Goal: Transaction & Acquisition: Subscribe to service/newsletter

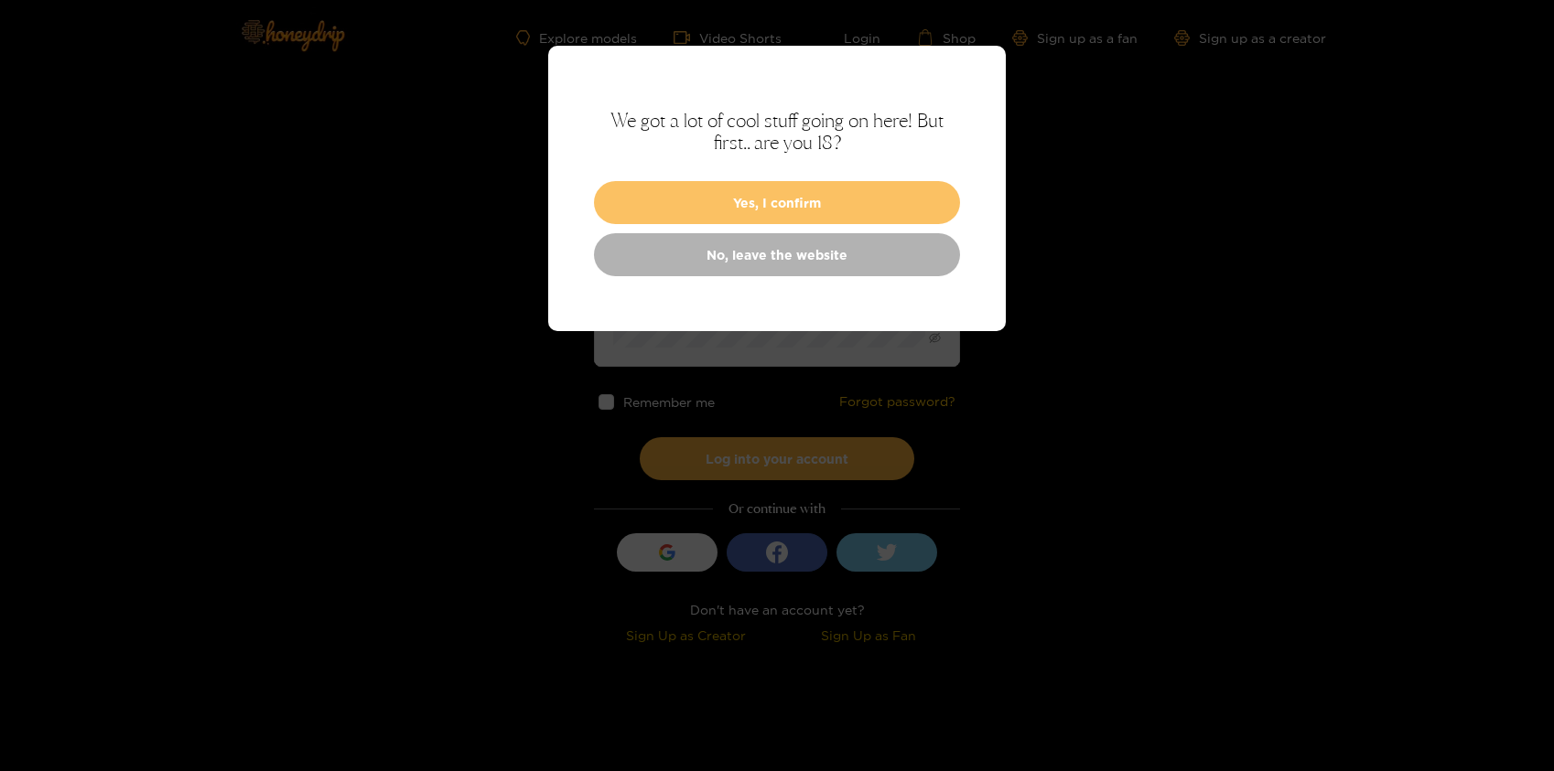
click at [740, 210] on button "Yes, I confirm" at bounding box center [777, 202] width 366 height 43
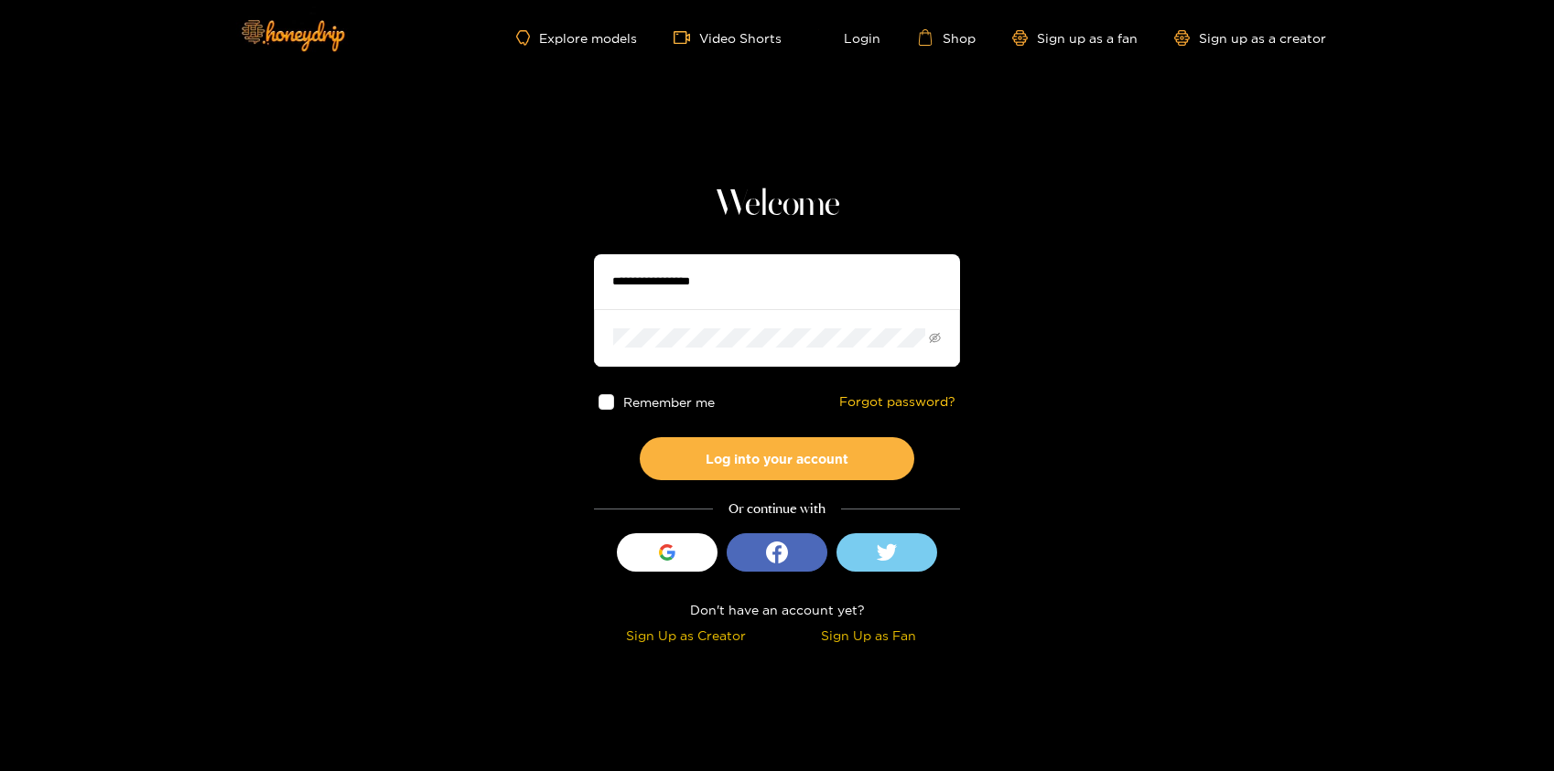
click at [675, 285] on input "text" at bounding box center [777, 281] width 366 height 55
type input "**********"
click at [759, 455] on button "Log into your account" at bounding box center [777, 458] width 274 height 43
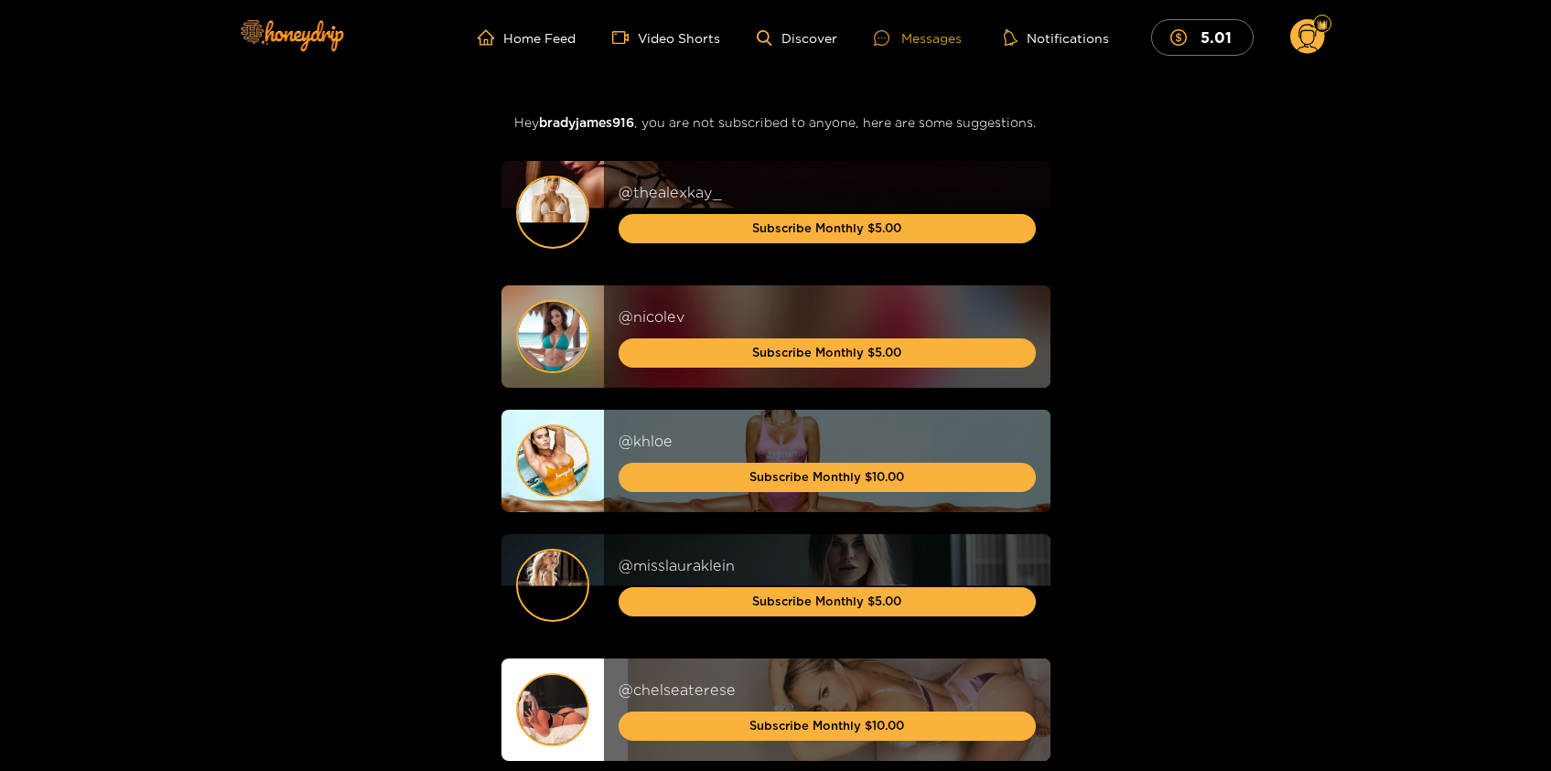
click at [938, 39] on div "Messages" at bounding box center [918, 37] width 88 height 21
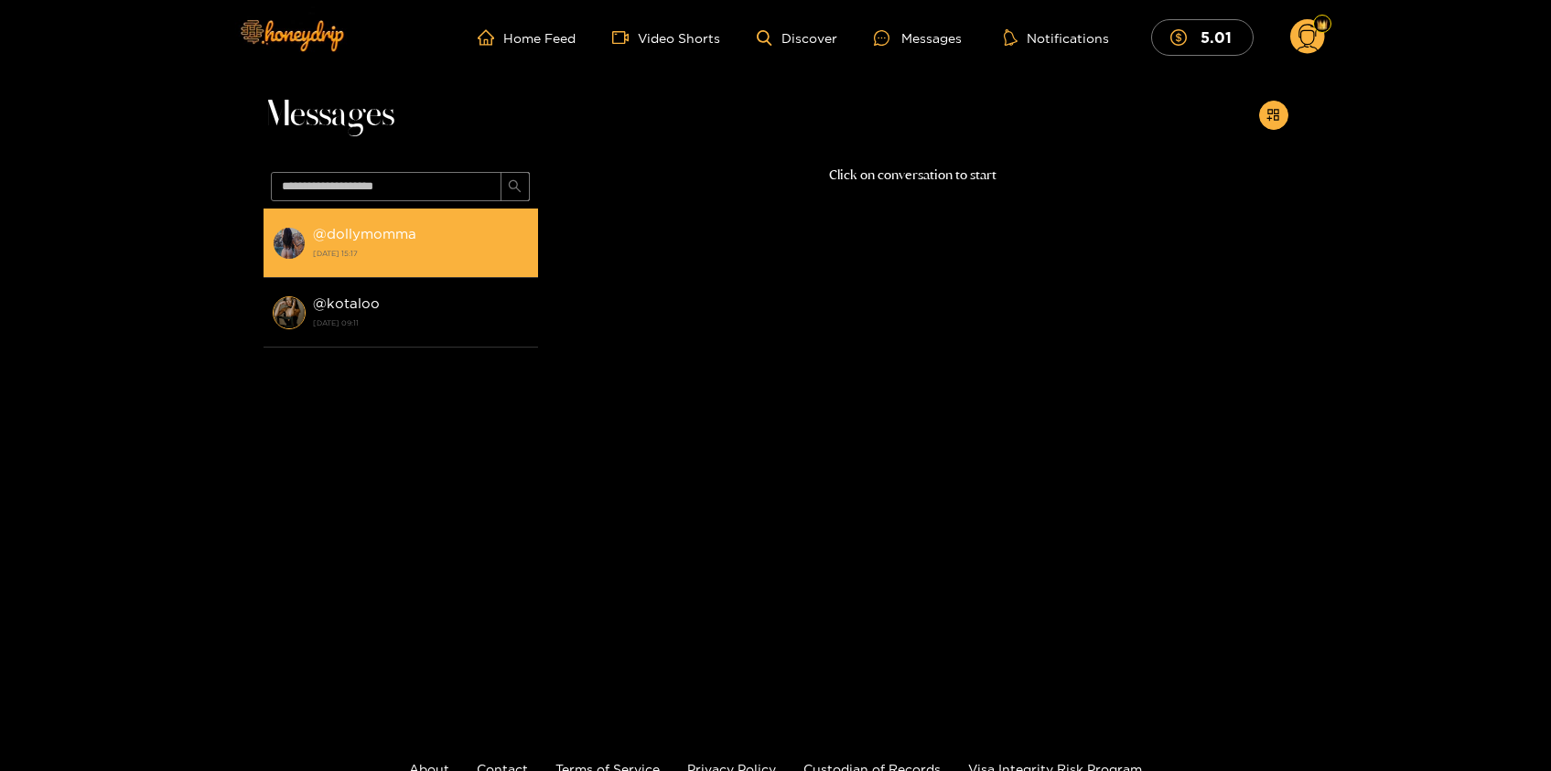
click at [377, 236] on strong "@ dollymomma" at bounding box center [364, 234] width 103 height 16
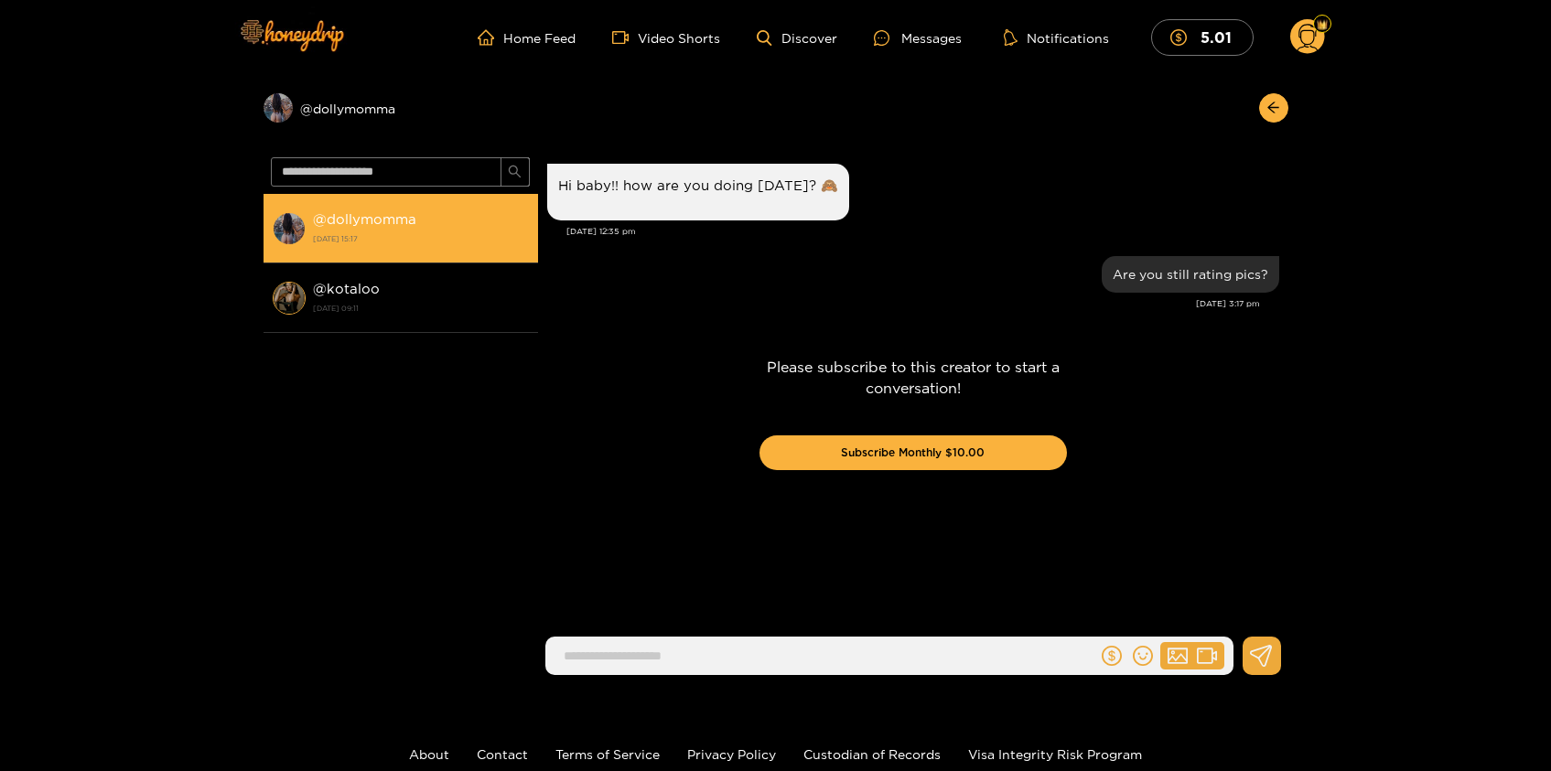
click at [297, 221] on img at bounding box center [289, 228] width 33 height 33
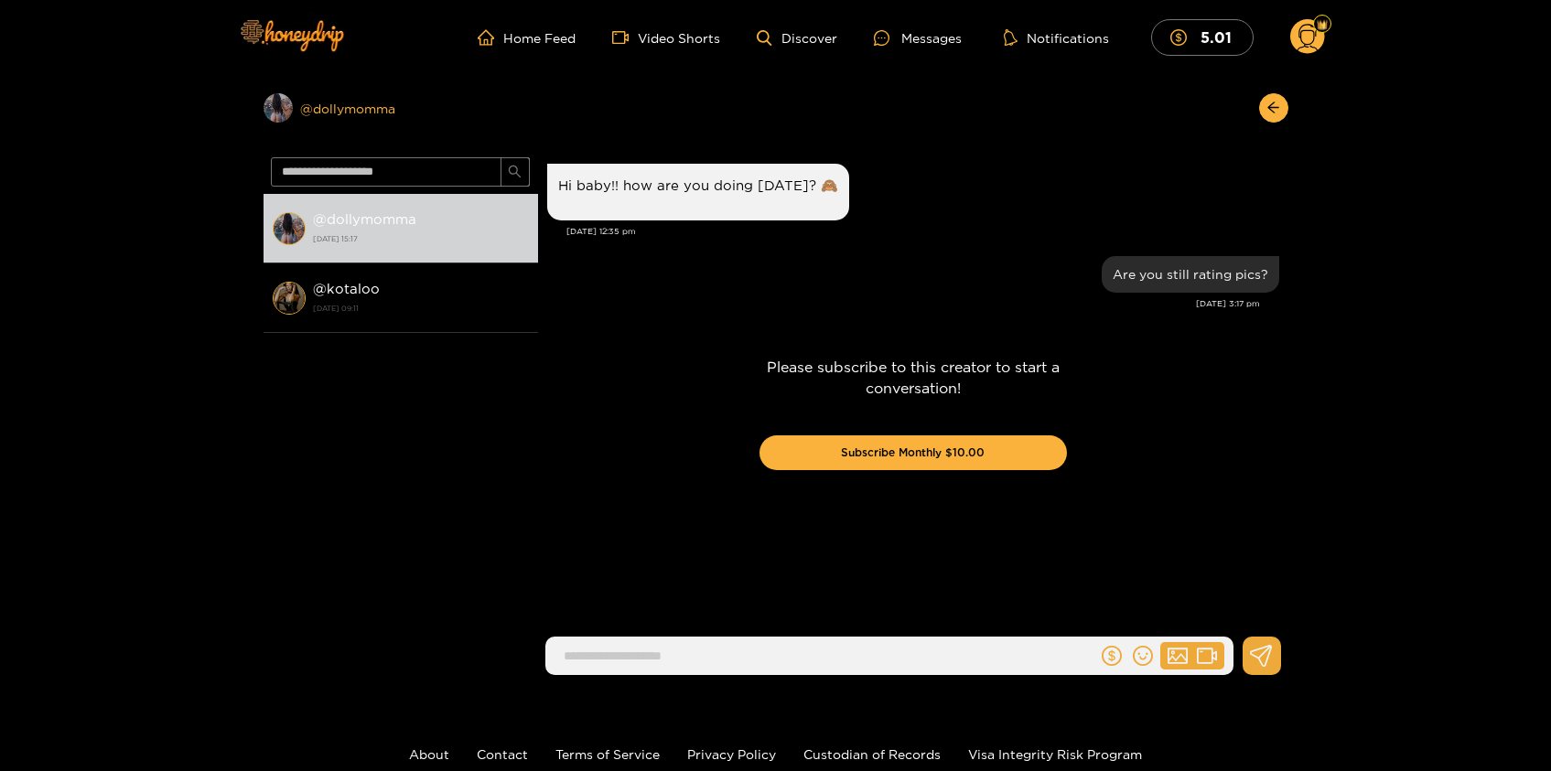
click at [349, 108] on div "Preview @ dollymomma" at bounding box center [401, 107] width 274 height 29
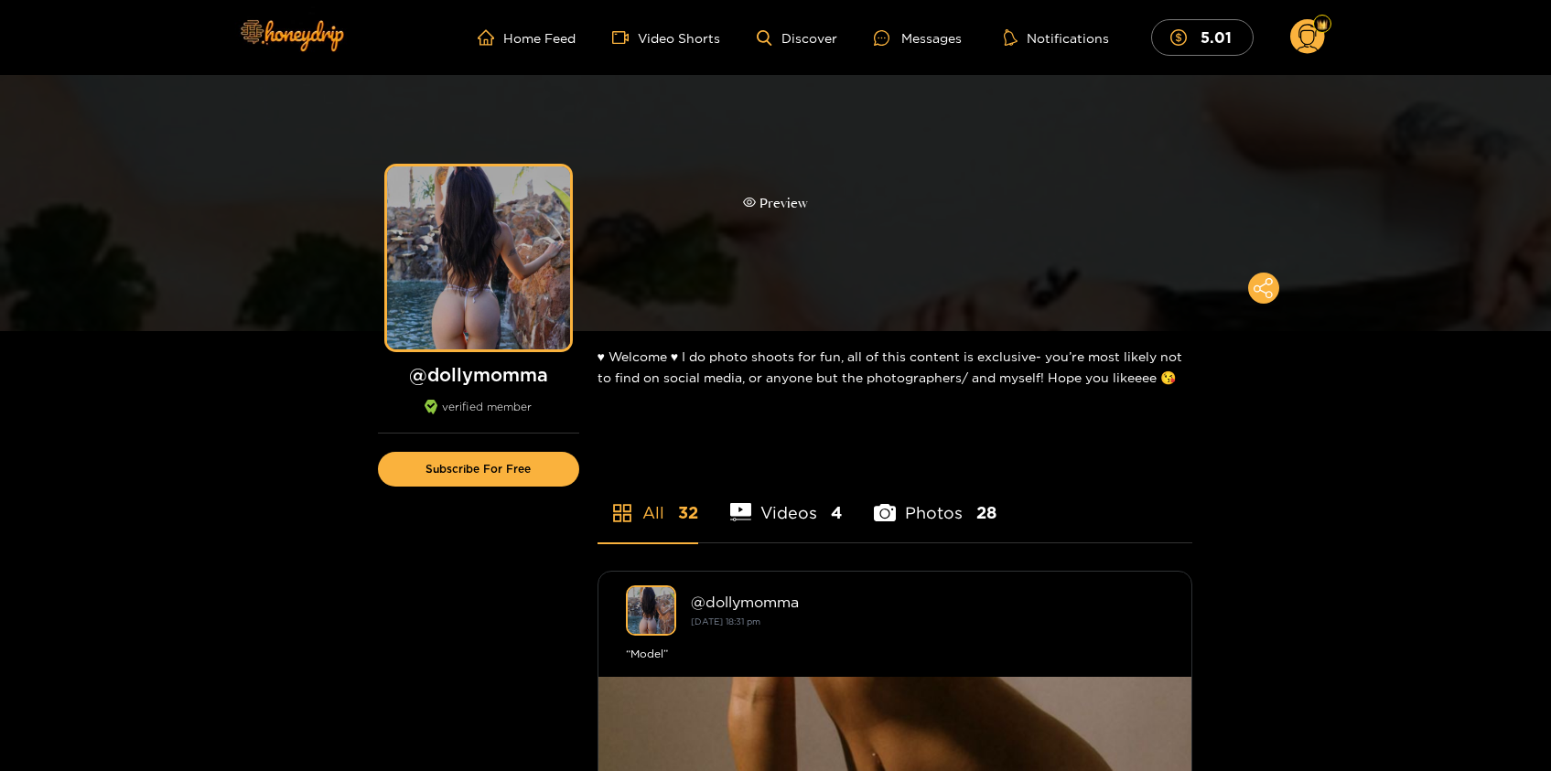
click at [802, 202] on div "Preview" at bounding box center [775, 203] width 65 height 21
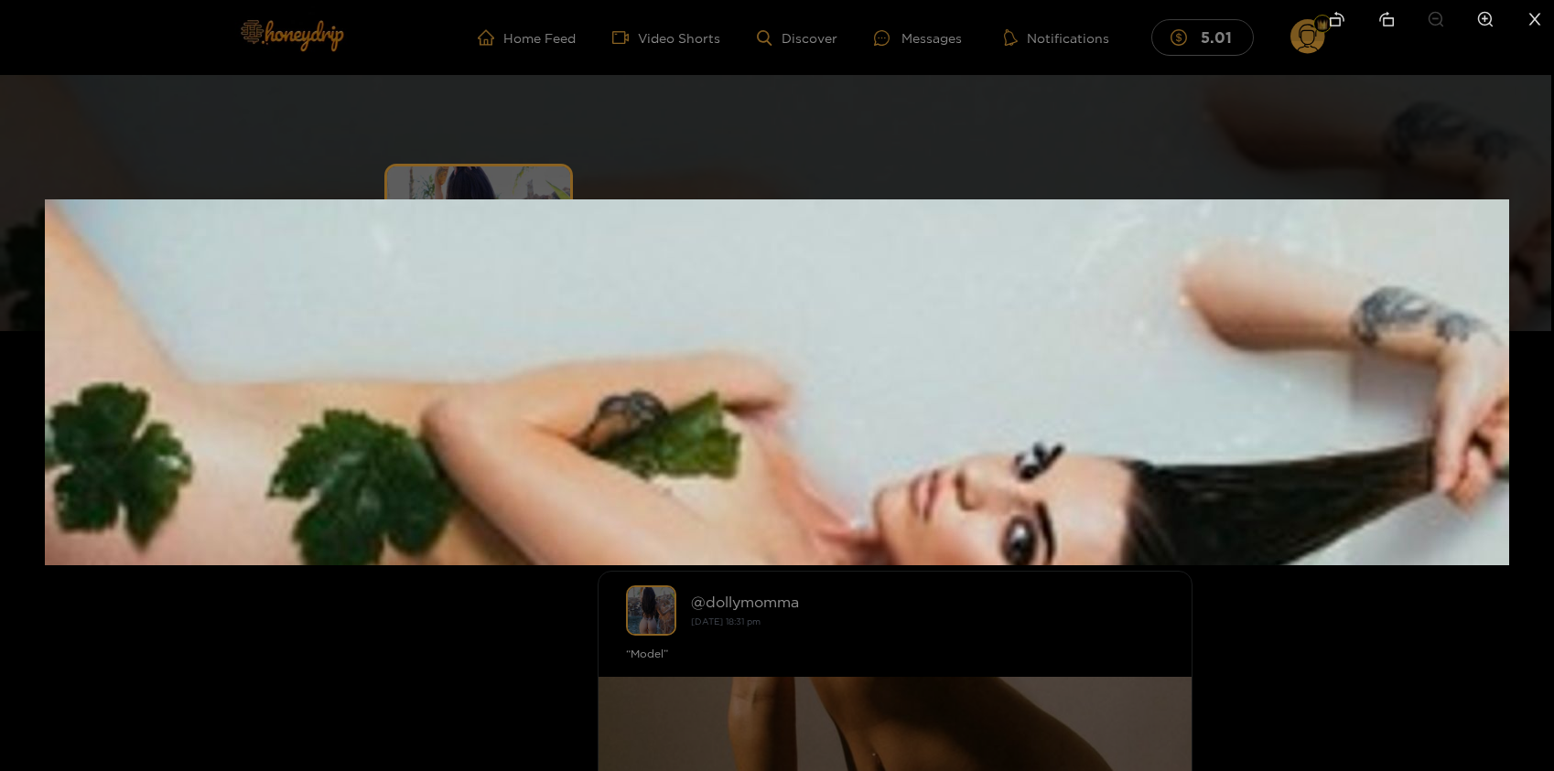
click at [806, 172] on div at bounding box center [777, 385] width 1554 height 771
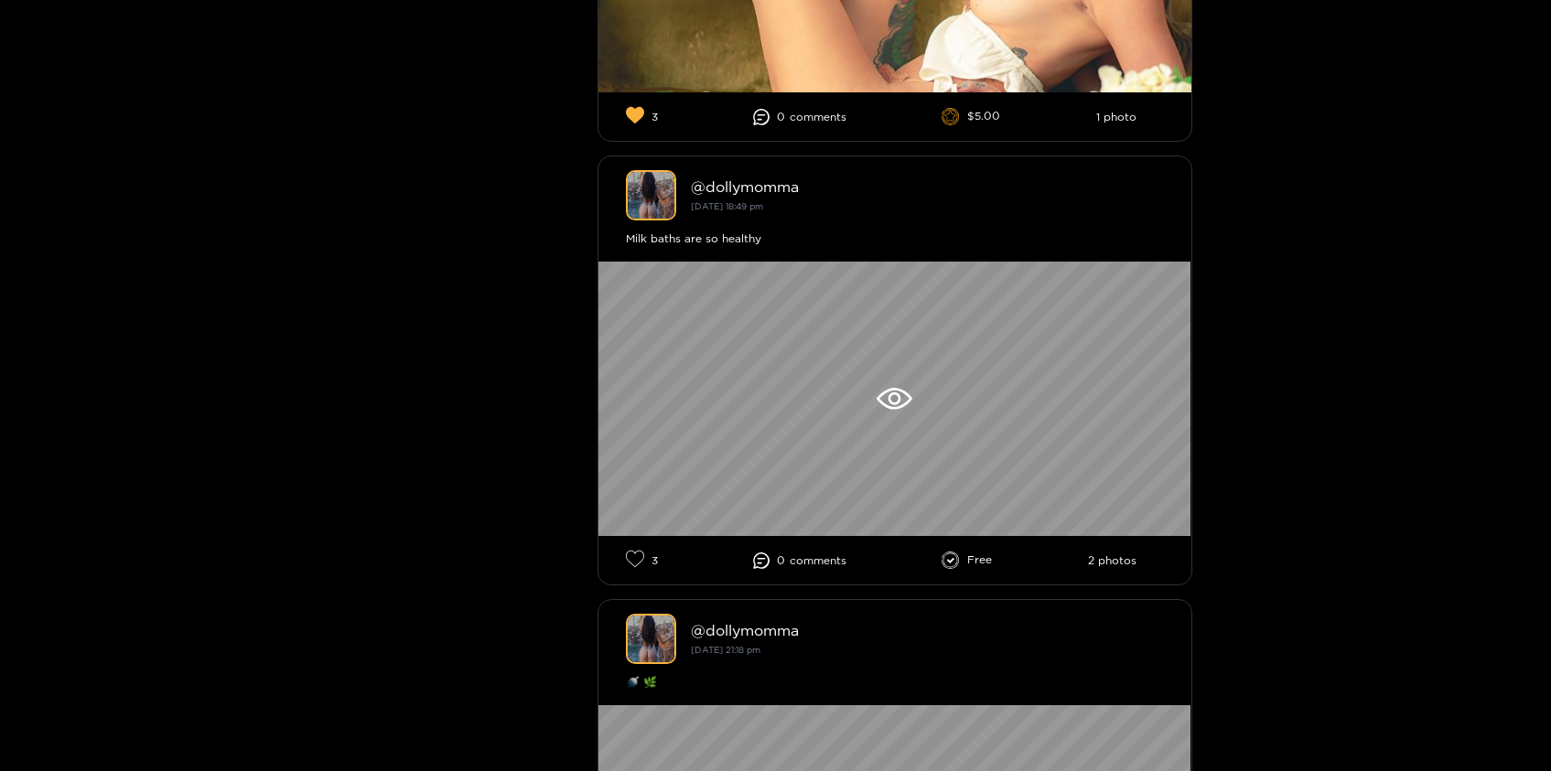
scroll to position [1310, 0]
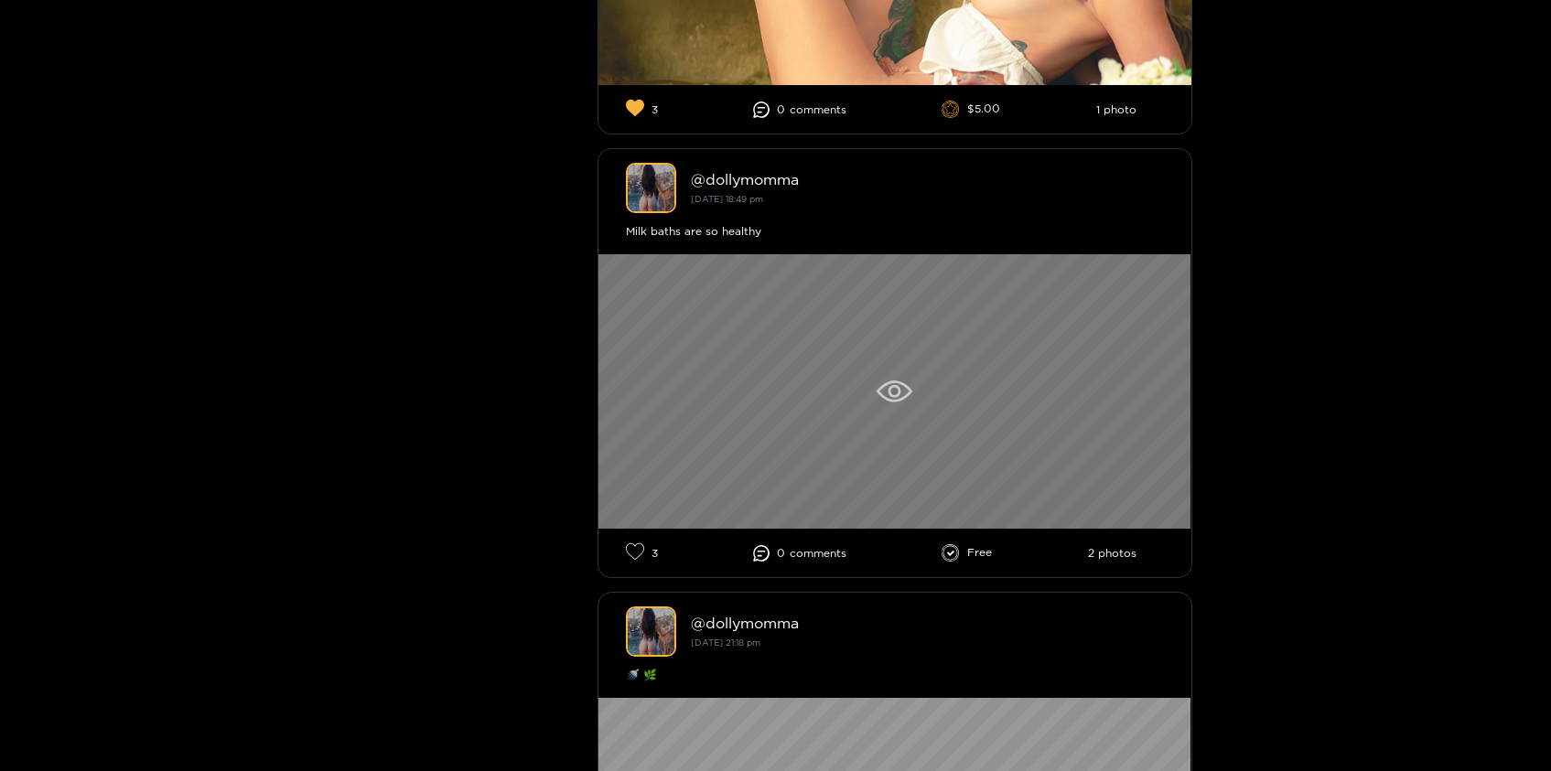
click at [885, 400] on icon at bounding box center [895, 392] width 36 height 22
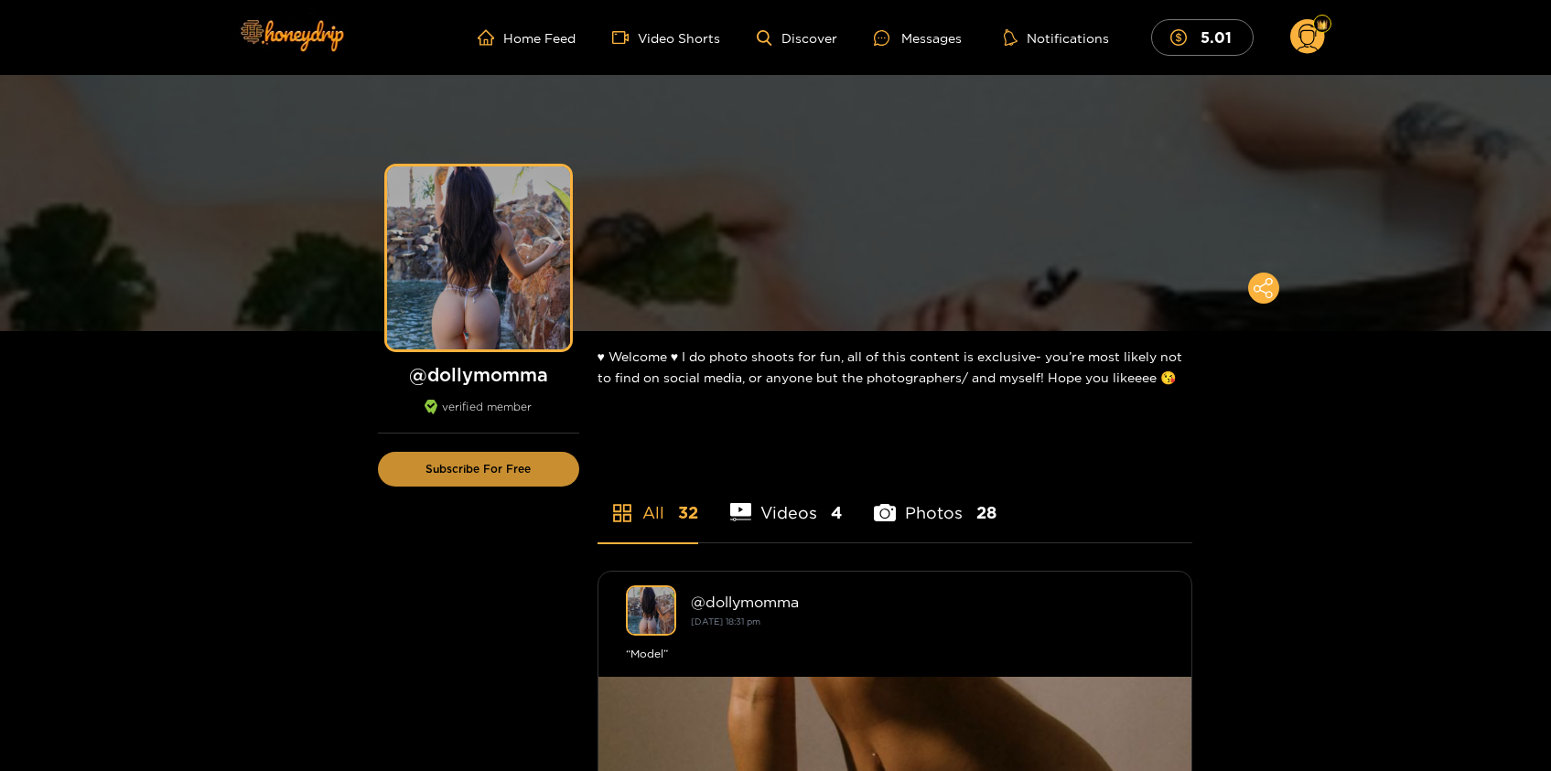
click at [510, 469] on button "Subscribe For Free" at bounding box center [478, 469] width 201 height 35
click at [522, 467] on button "Subscribe For Free" at bounding box center [478, 469] width 201 height 35
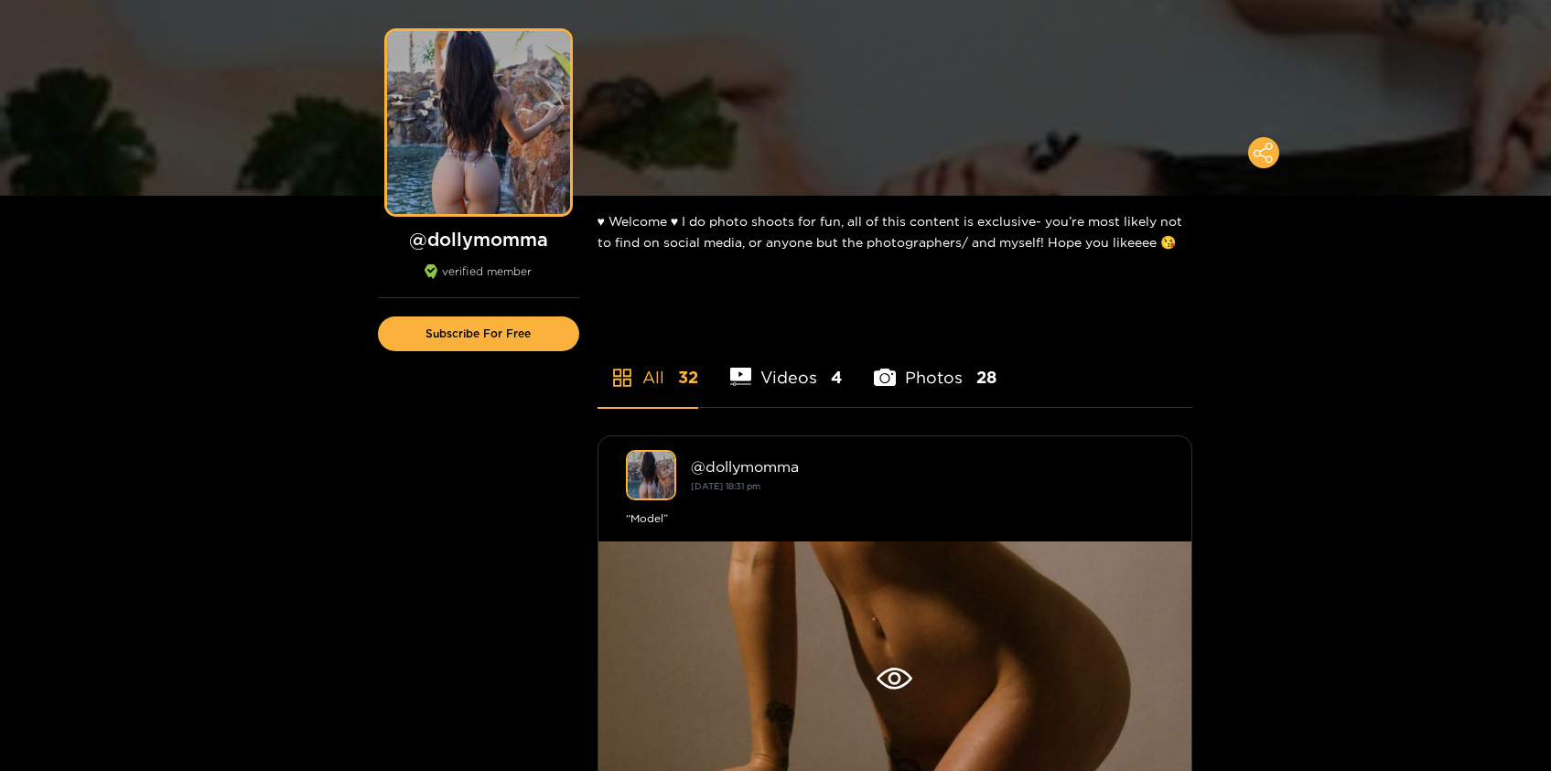
scroll to position [91, 0]
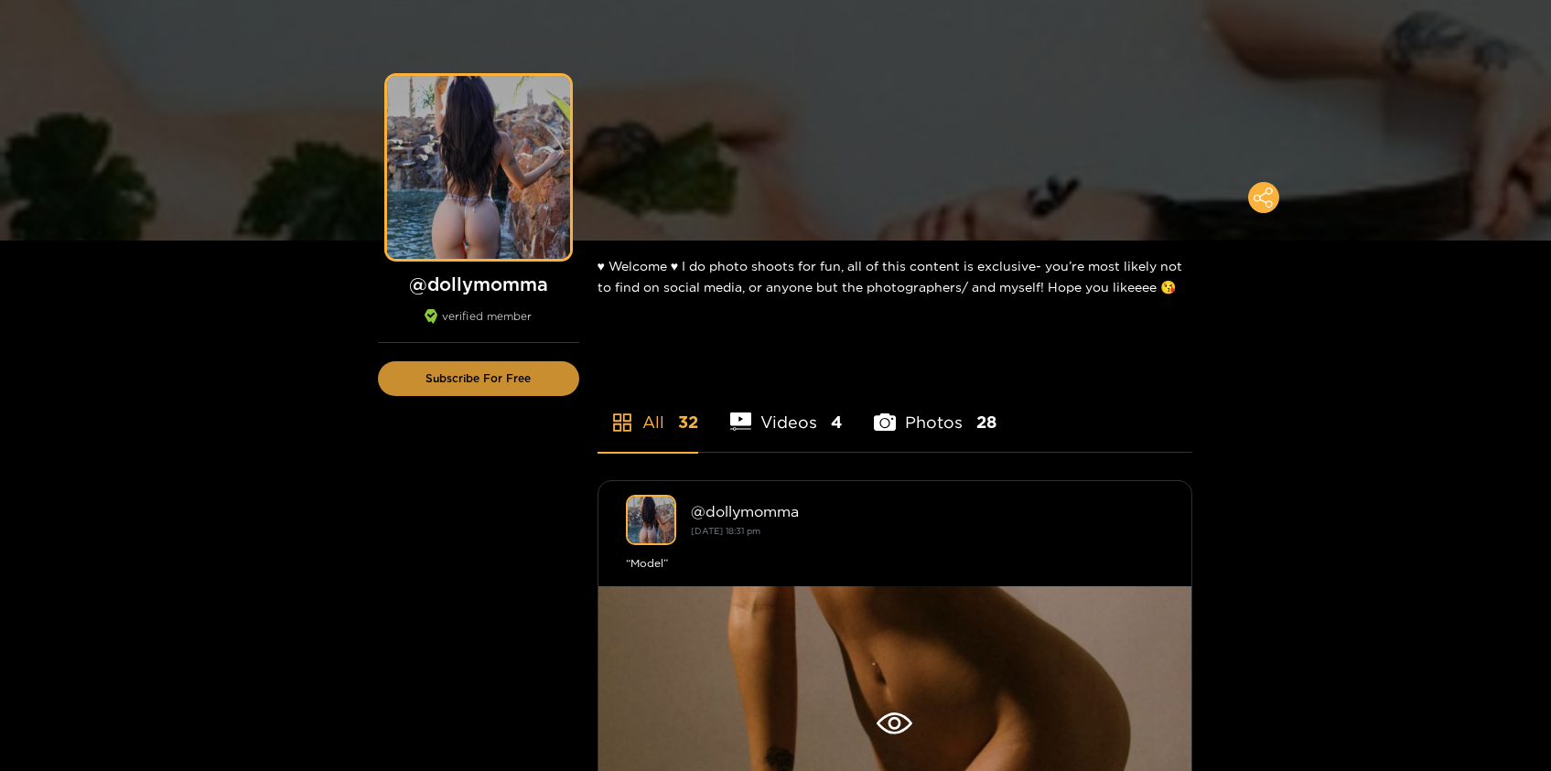
click at [494, 377] on button "Subscribe For Free" at bounding box center [478, 378] width 201 height 35
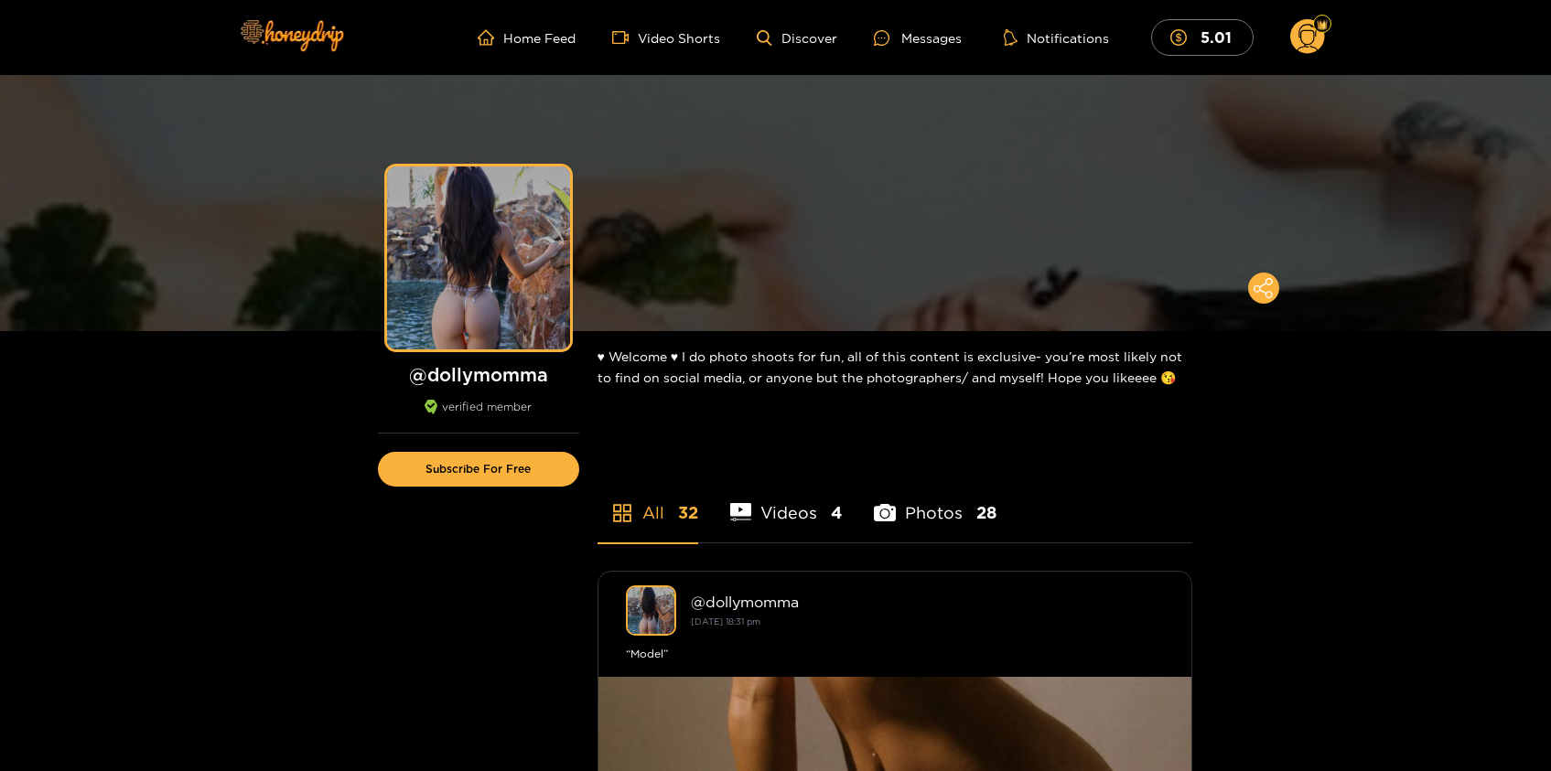
click at [1305, 34] on circle at bounding box center [1307, 36] width 35 height 35
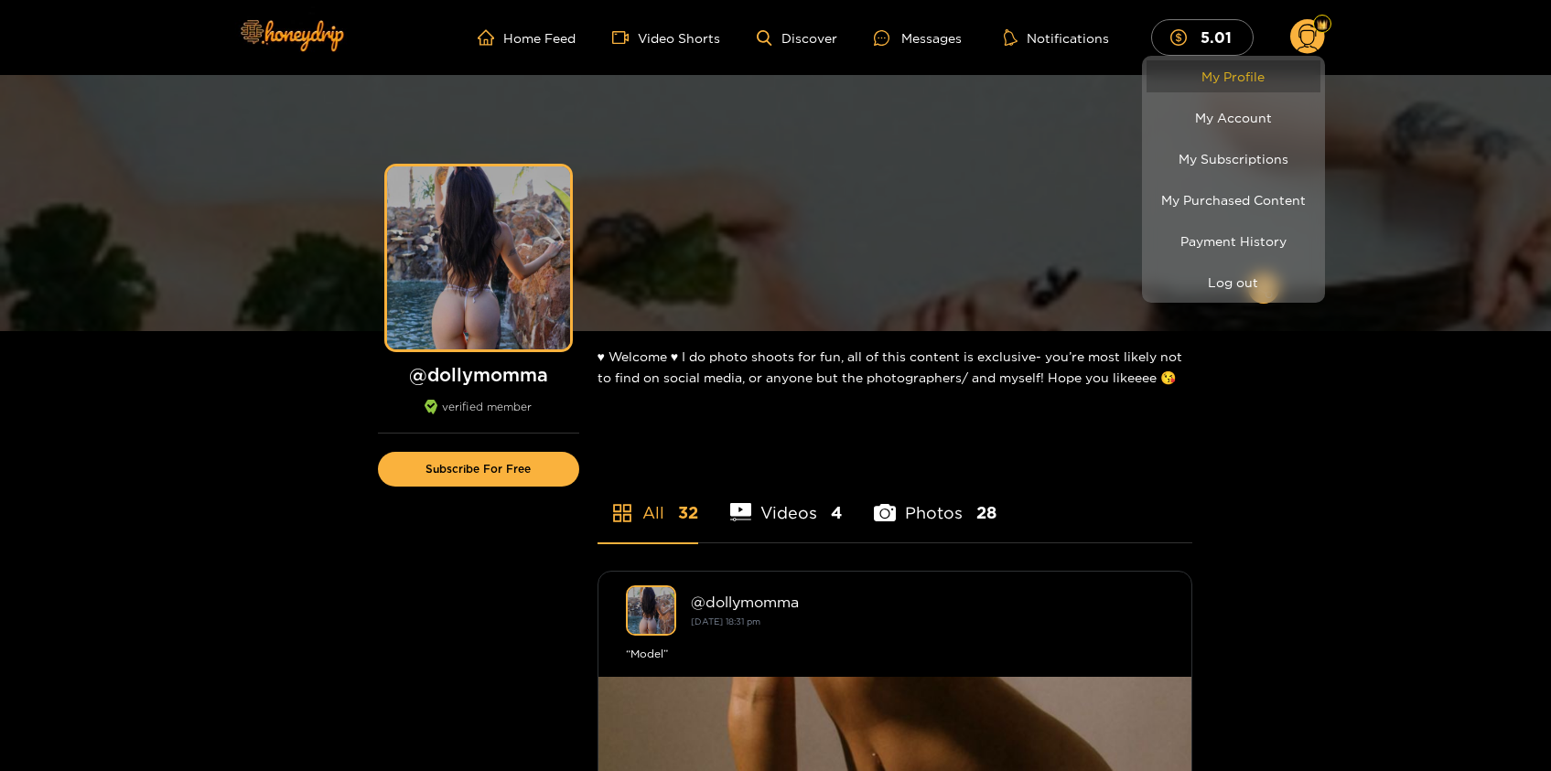
click at [1245, 77] on link "My Profile" at bounding box center [1233, 76] width 174 height 32
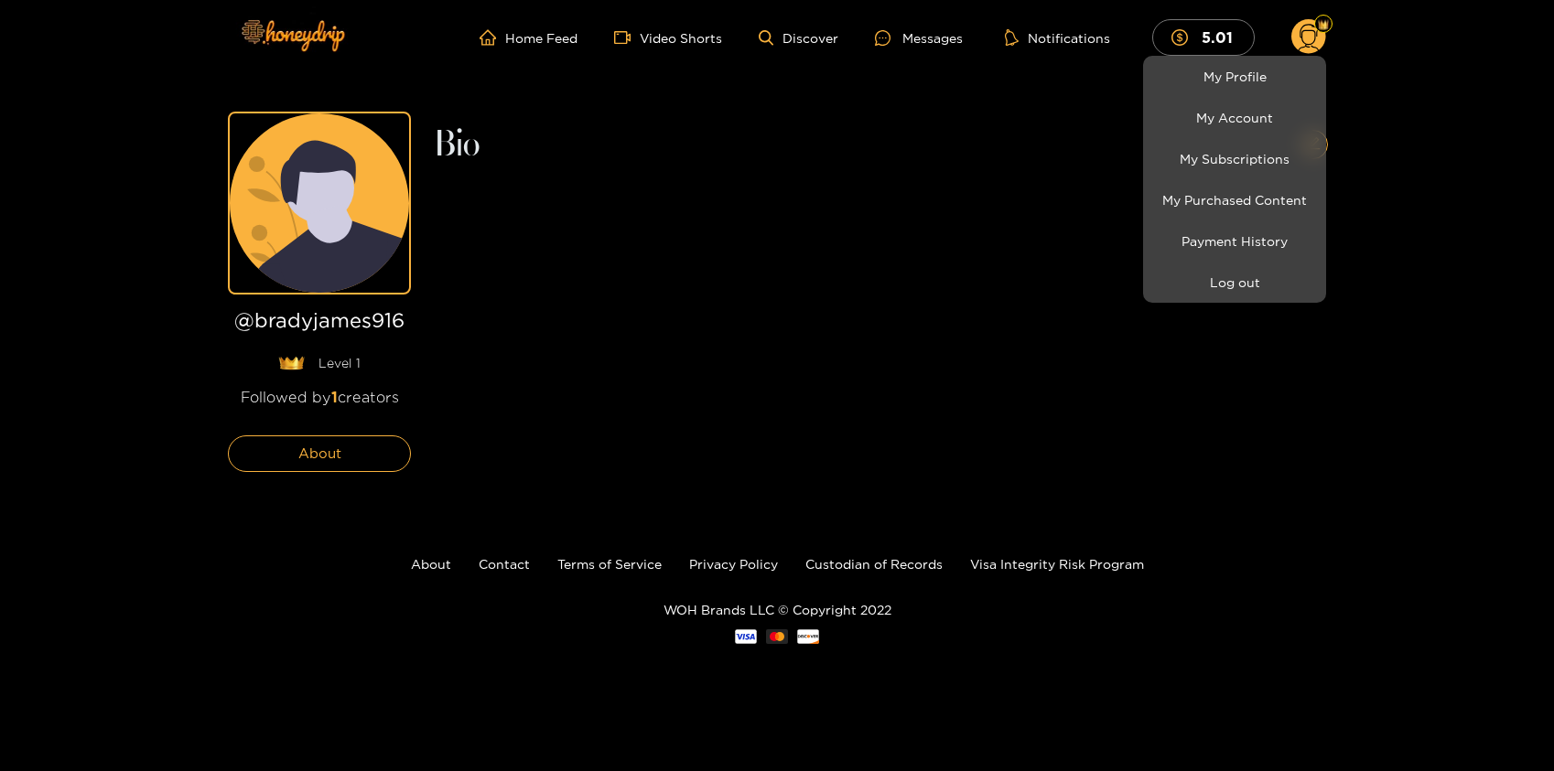
click at [334, 397] on div at bounding box center [777, 385] width 1554 height 771
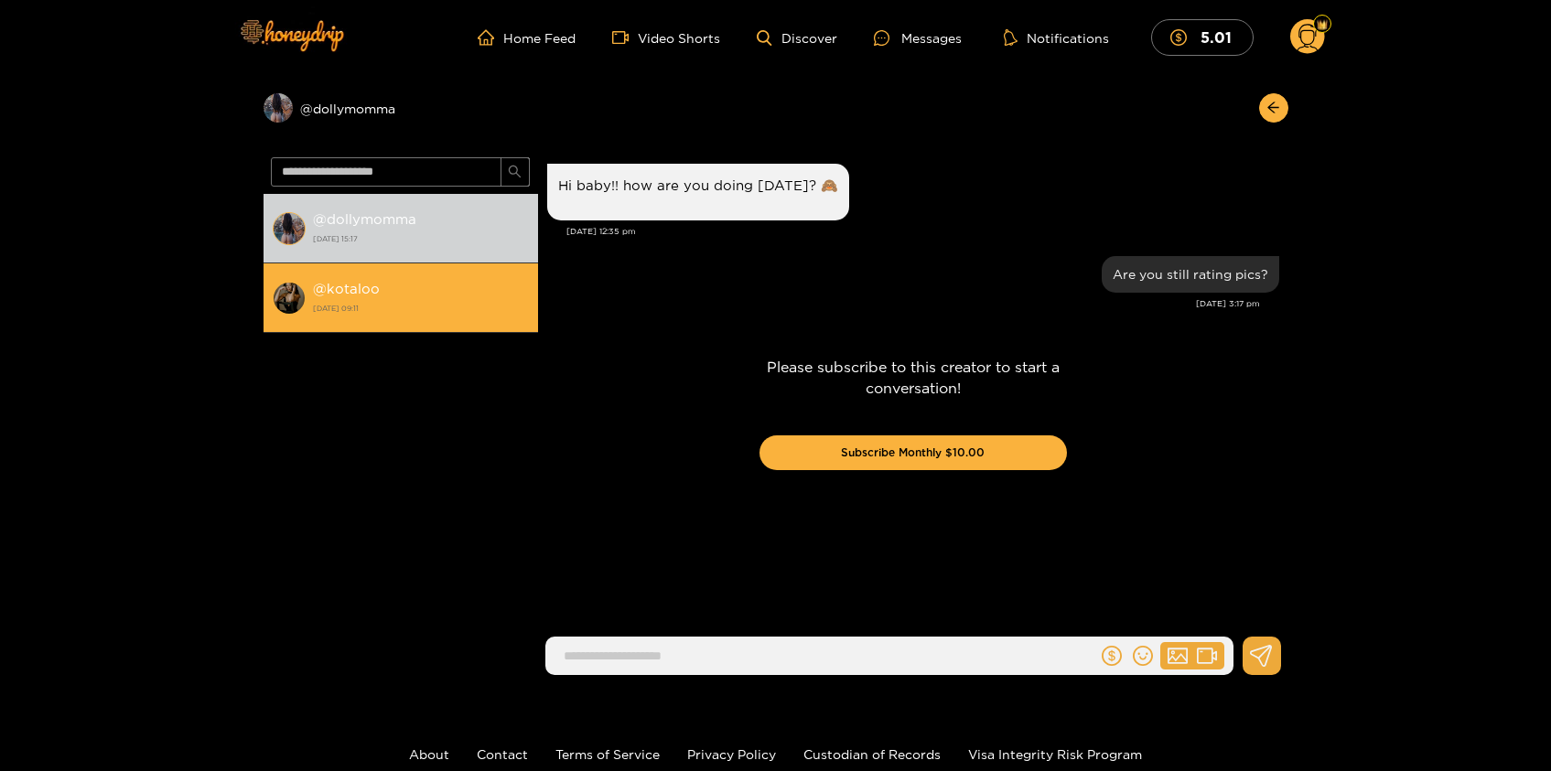
click at [355, 288] on strong "@ kotaloo" at bounding box center [346, 289] width 67 height 16
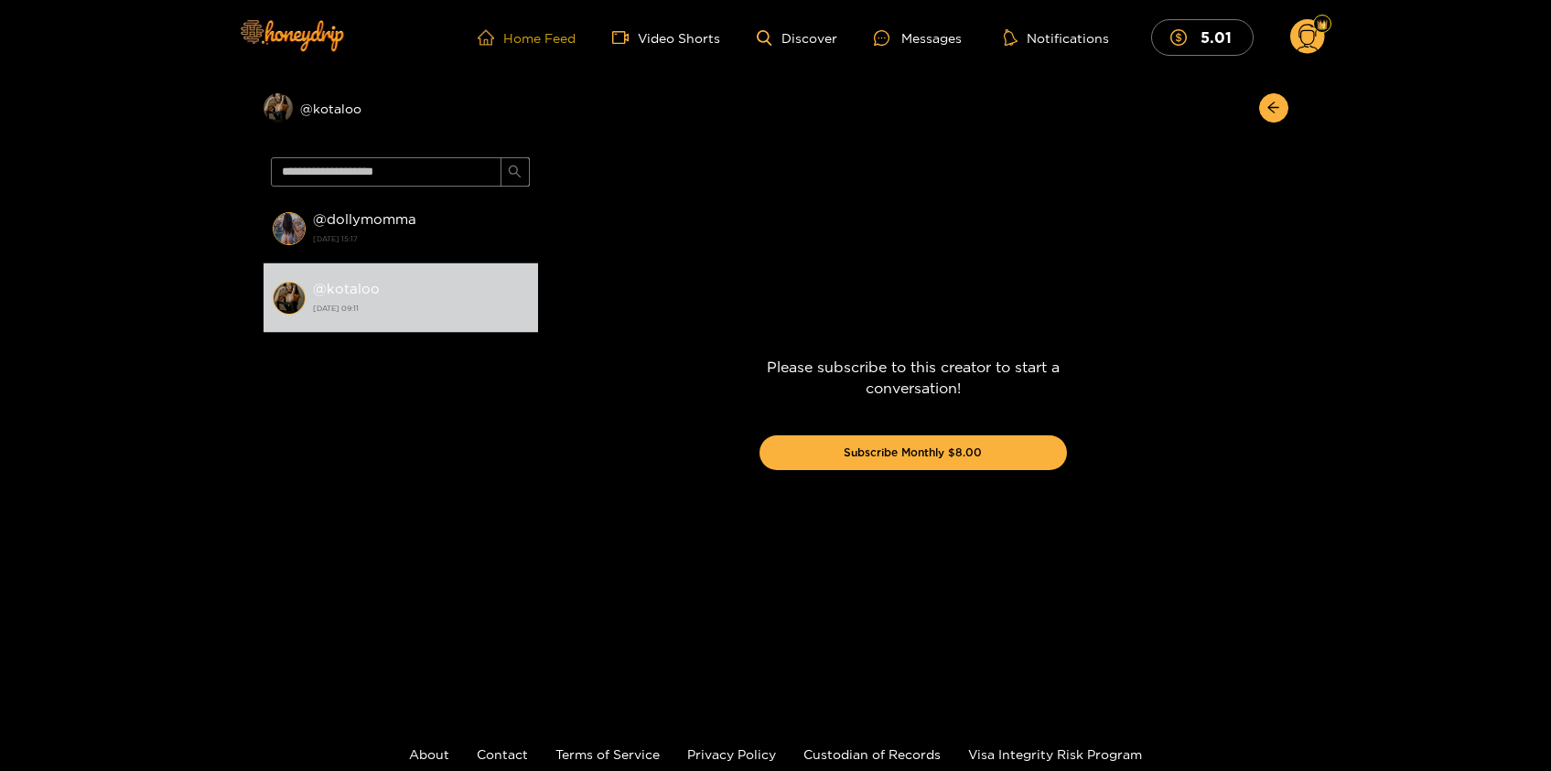
click at [534, 37] on link "Home Feed" at bounding box center [527, 37] width 98 height 16
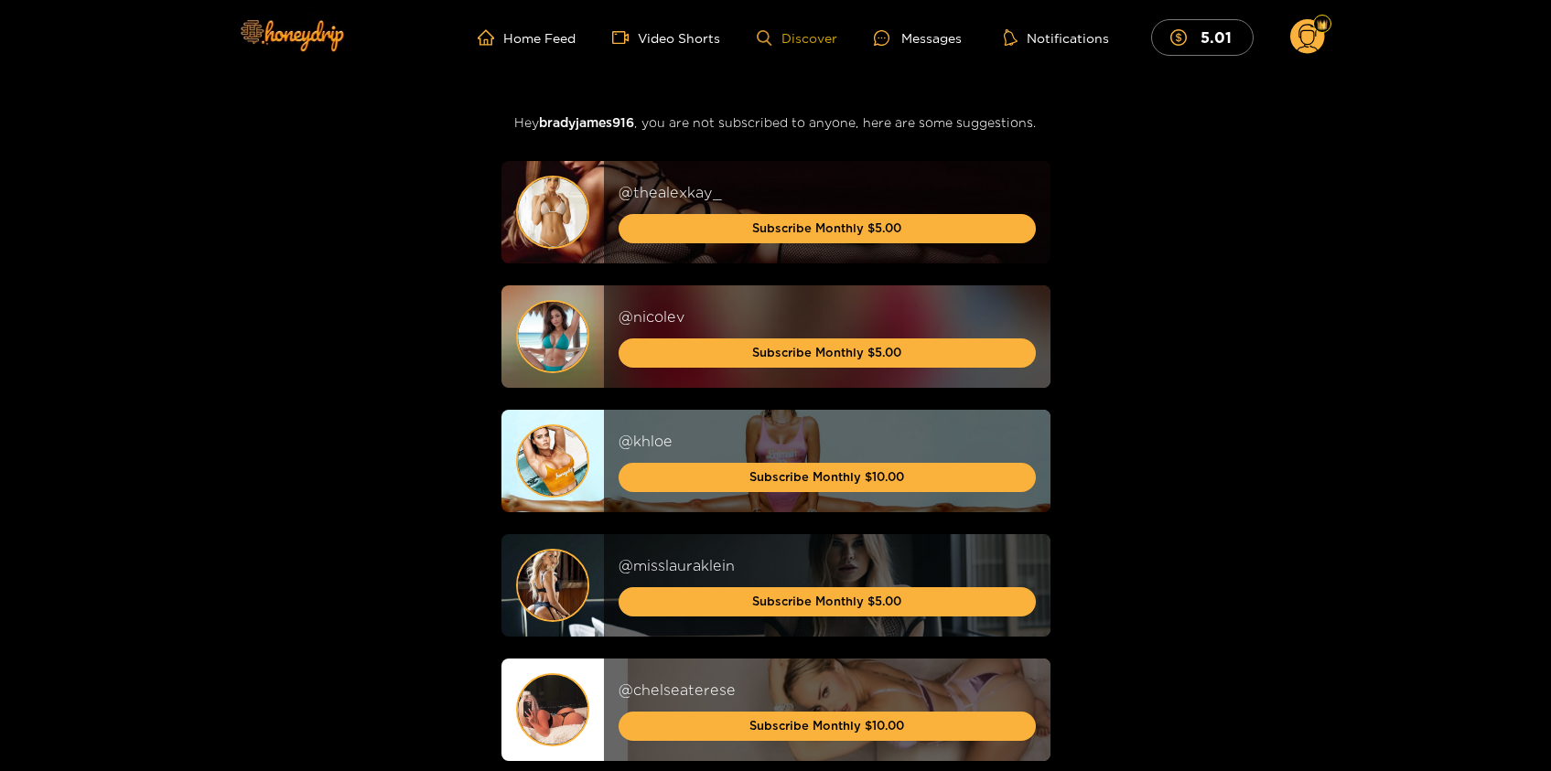
click at [821, 36] on link "Discover" at bounding box center [797, 38] width 80 height 16
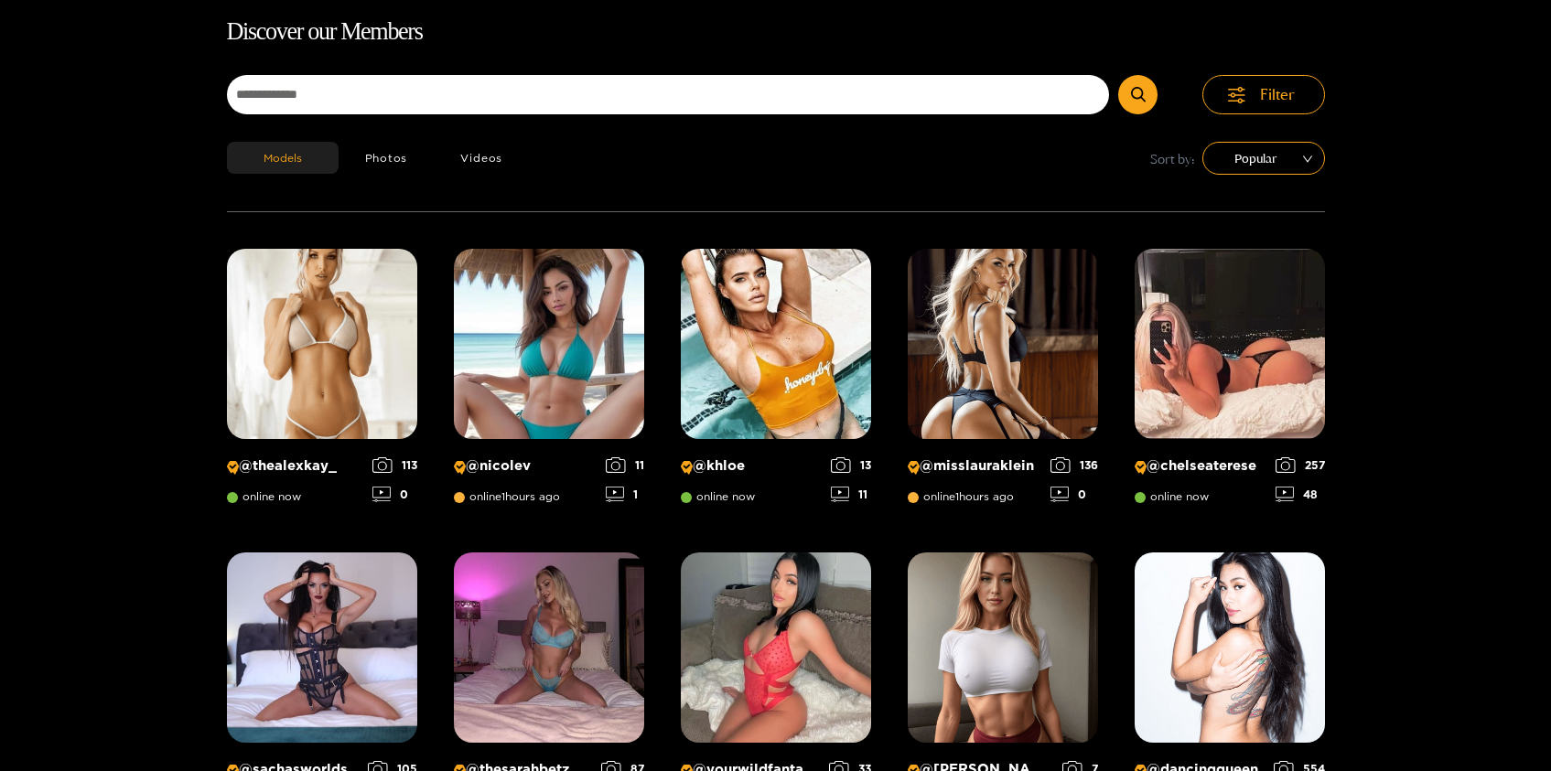
scroll to position [117, 0]
